Goal: Information Seeking & Learning: Learn about a topic

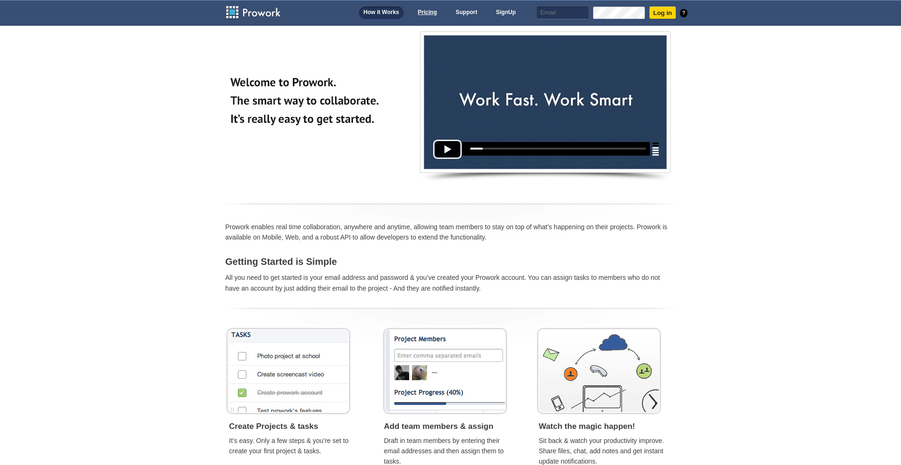
click at [426, 14] on link "Pricing" at bounding box center [427, 13] width 29 height 13
